Goal: Task Accomplishment & Management: Use online tool/utility

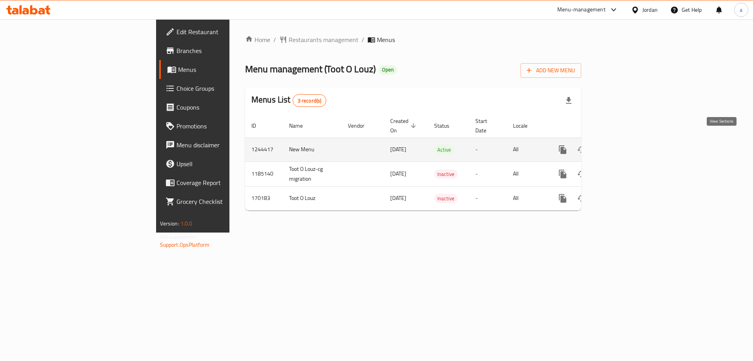
click at [624, 145] on icon "enhanced table" at bounding box center [619, 149] width 9 height 9
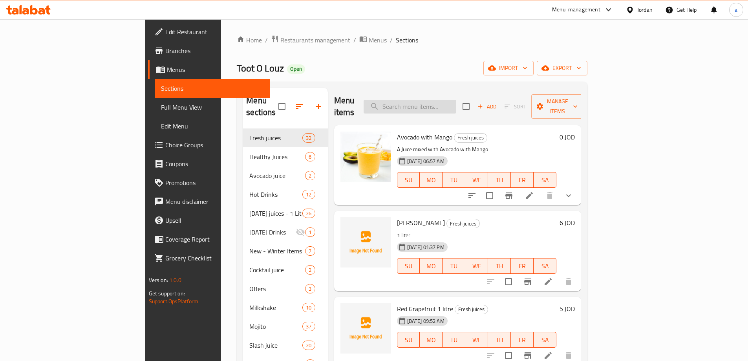
click at [454, 100] on input "search" at bounding box center [409, 107] width 93 height 14
paste input "Fruit Salad"
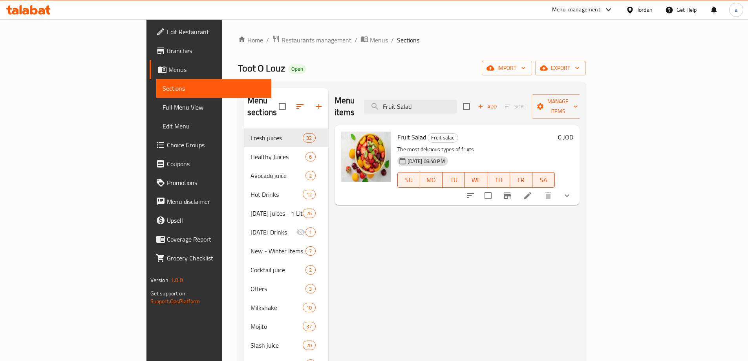
type input "Fruit Salad"
click at [538, 188] on li at bounding box center [527, 195] width 22 height 14
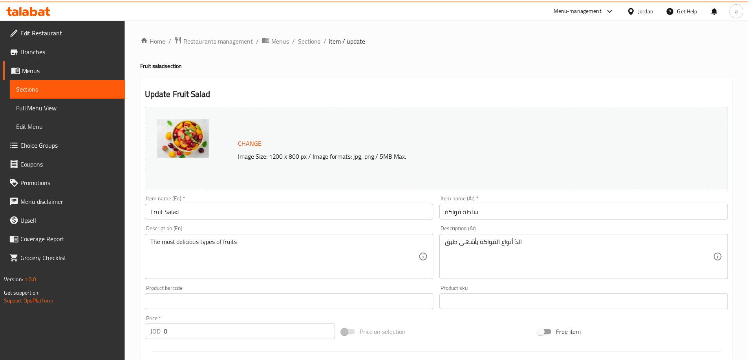
scroll to position [223, 0]
